Goal: Find specific page/section: Find specific page/section

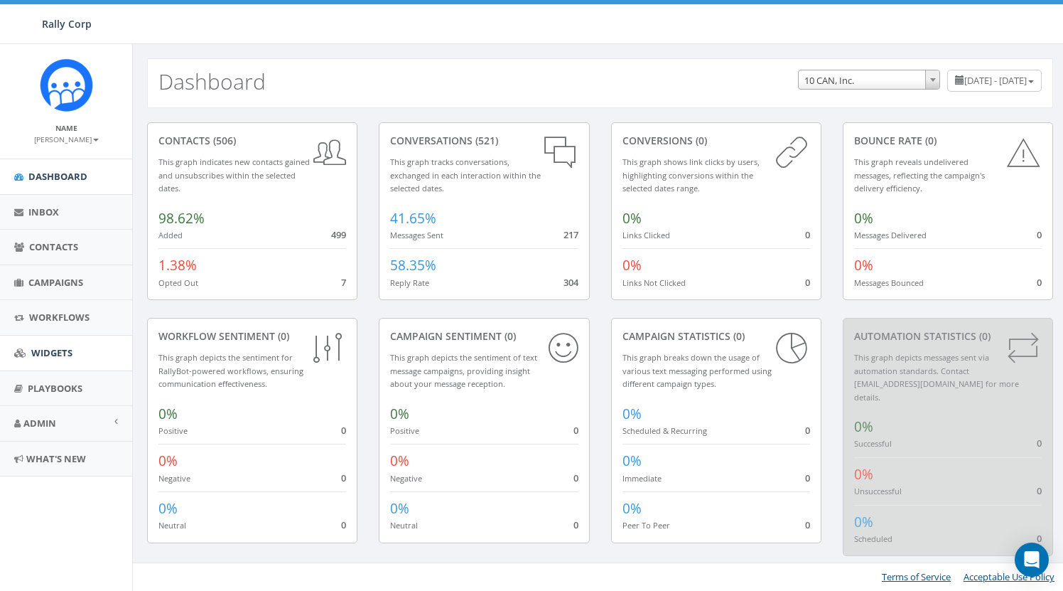
click at [50, 351] on span "Widgets" at bounding box center [51, 352] width 41 height 13
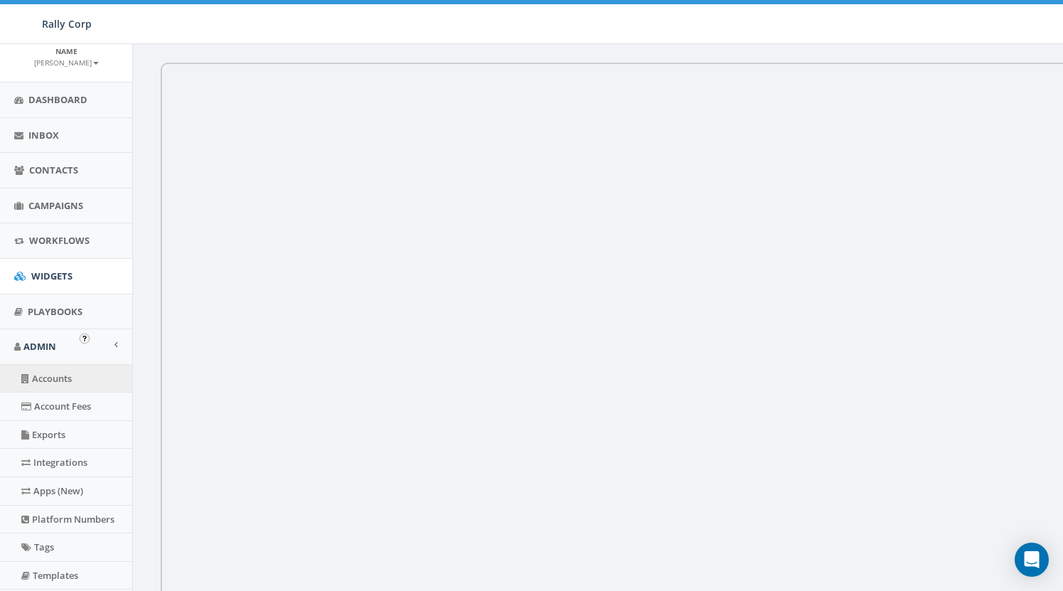
scroll to position [81, 0]
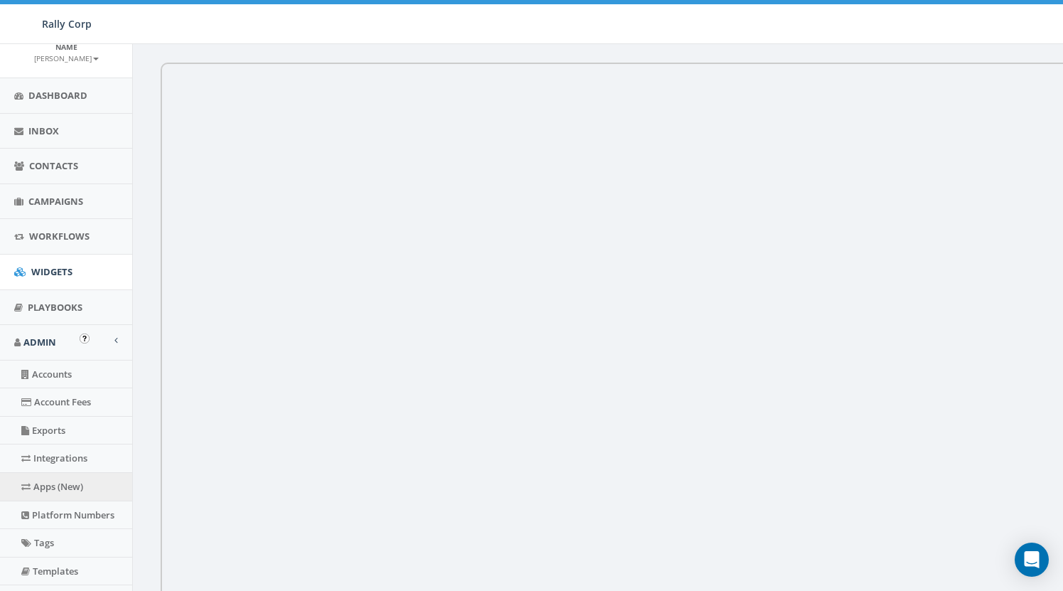
click at [70, 481] on link "Apps (New)" at bounding box center [66, 487] width 132 height 28
